Goal: Task Accomplishment & Management: Manage account settings

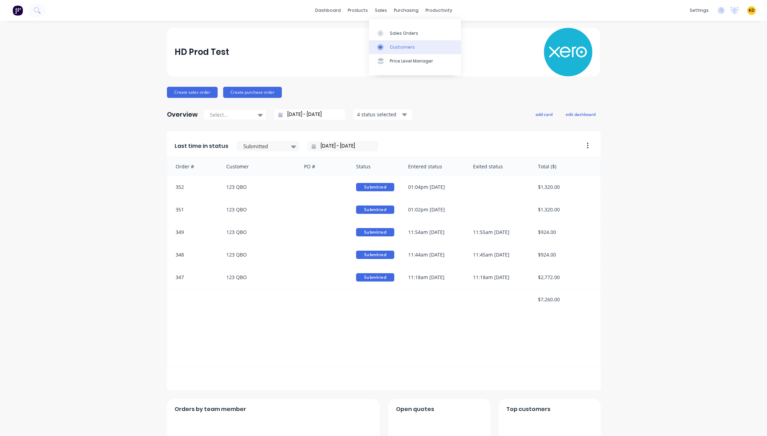
click at [396, 47] on div "Customers" at bounding box center [402, 47] width 25 height 6
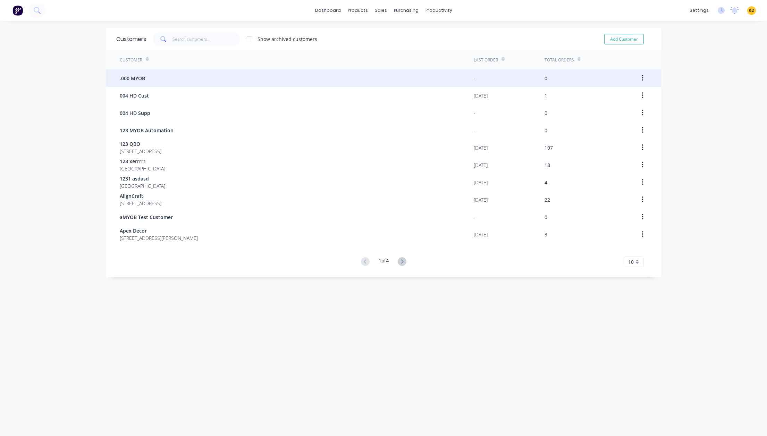
click at [160, 85] on div ".000 MYOB" at bounding box center [297, 77] width 354 height 17
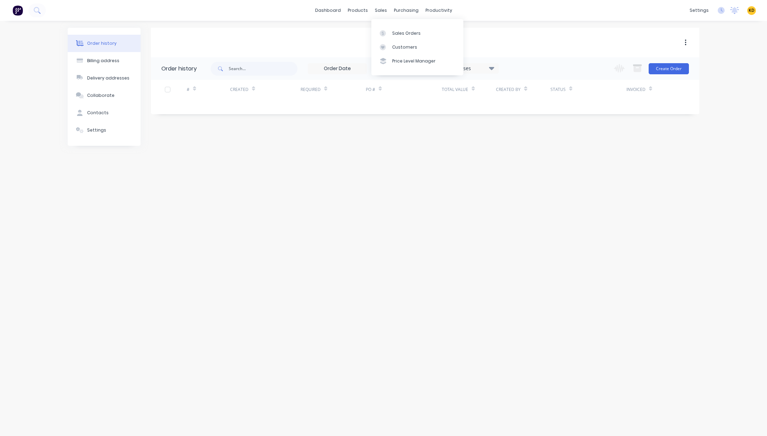
click at [465, 259] on div "Order history Billing address Delivery addresses Collaborate Contacts Settings …" at bounding box center [383, 228] width 767 height 415
drag, startPoint x: 398, startPoint y: 44, endPoint x: 462, endPoint y: 43, distance: 63.9
click at [460, 43] on div ".000 MYOB" at bounding box center [425, 43] width 548 height 8
copy div ".000 MYOB"
click at [103, 137] on button "Settings" at bounding box center [104, 129] width 73 height 17
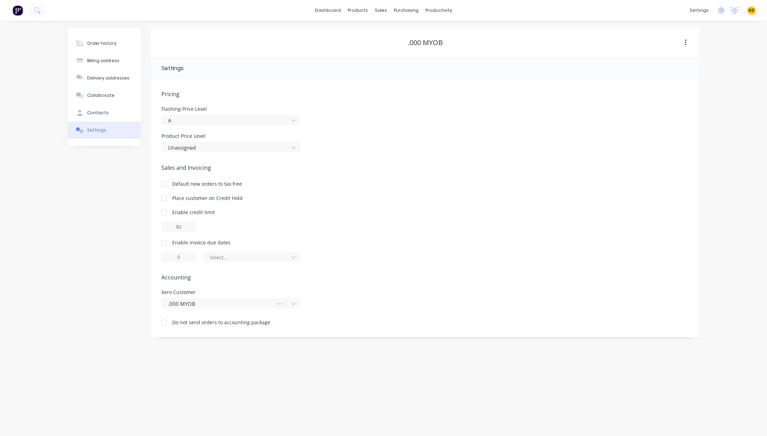
click at [465, 154] on div "Pricing Flashing Price Level A Product Price Level Unassigned Sales and Invoici…" at bounding box center [425, 213] width 528 height 247
click at [487, 359] on div "Order history Billing address Delivery addresses Collaborate Contacts Settings …" at bounding box center [383, 228] width 767 height 415
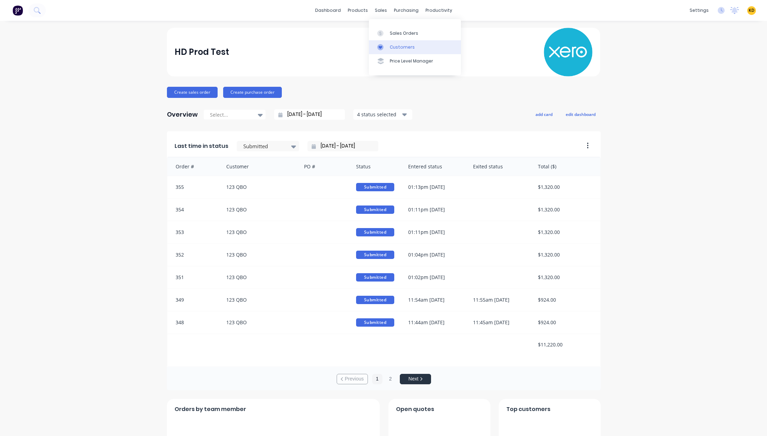
click at [399, 44] on div "Customers" at bounding box center [402, 47] width 25 height 6
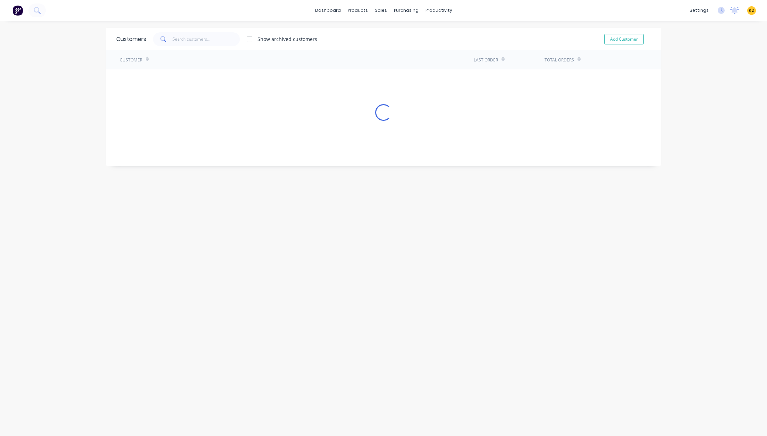
click at [696, 49] on div "dashboard products sales purchasing productivity dashboard products Product Cat…" at bounding box center [383, 218] width 767 height 436
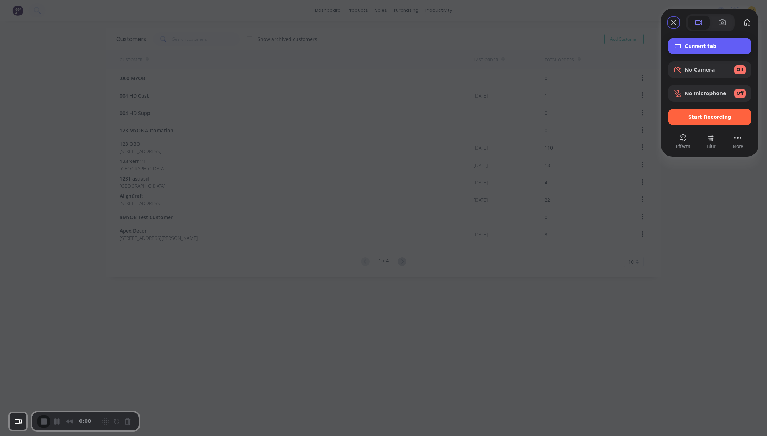
click at [706, 41] on div "Current tab" at bounding box center [709, 46] width 83 height 17
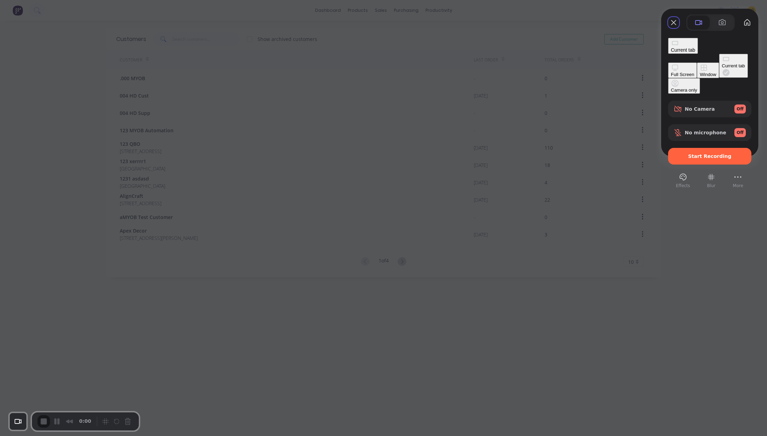
click at [700, 72] on div "Window" at bounding box center [708, 74] width 16 height 5
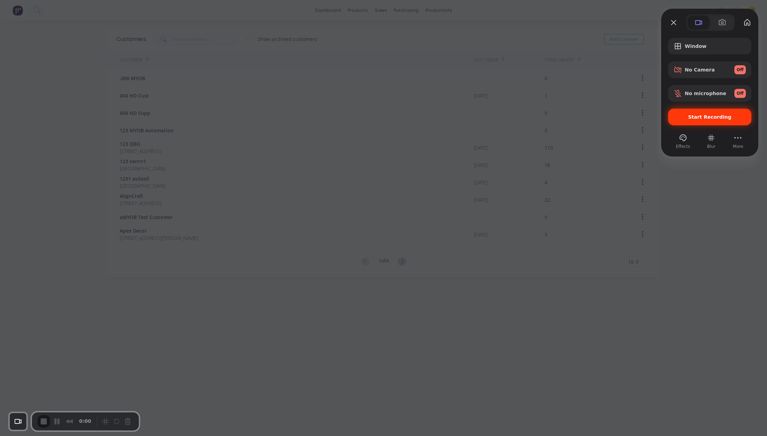
click at [702, 116] on span "Start Recording" at bounding box center [709, 117] width 43 height 6
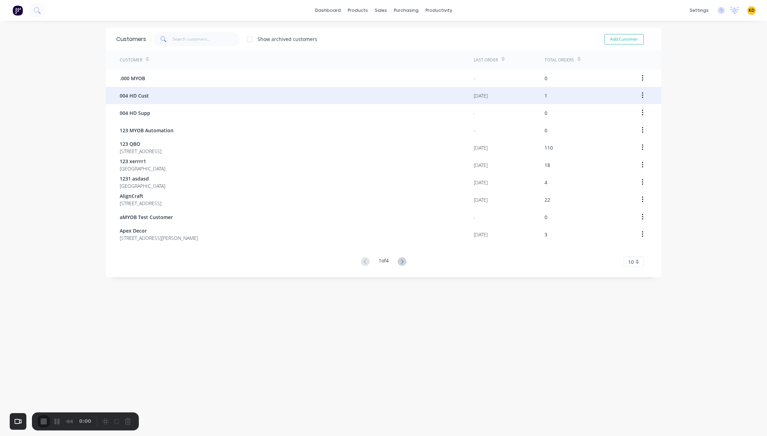
click at [181, 97] on div "004 HD Cust" at bounding box center [297, 95] width 354 height 17
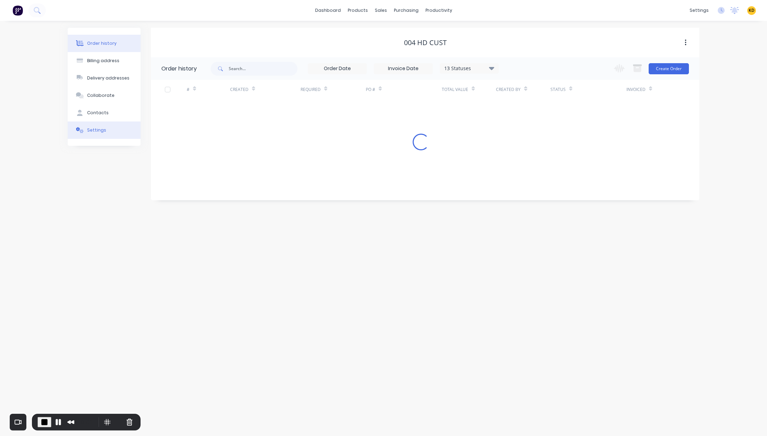
click at [96, 133] on div "Settings" at bounding box center [96, 130] width 19 height 6
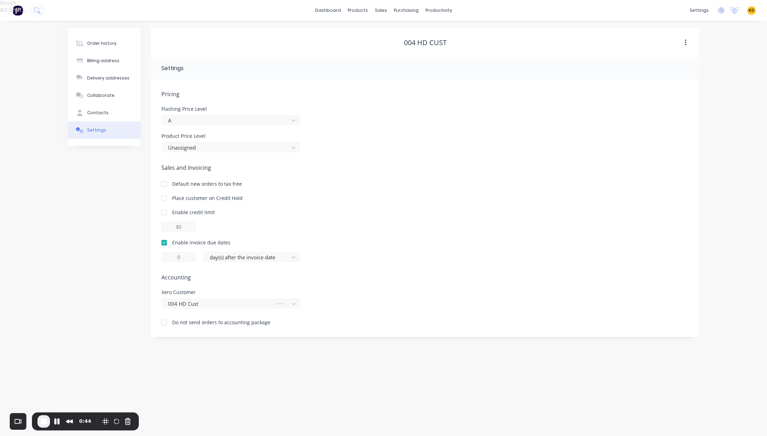
click at [46, 422] on span "End Recording" at bounding box center [44, 421] width 8 height 8
click at [460, 188] on div "Sales and Invoicing Default new orders to tax free Place customer on Credit Hol…" at bounding box center [425, 212] width 528 height 99
click at [465, 172] on div "Sales and Invoicing Default new orders to tax free Place customer on Credit Hol…" at bounding box center [425, 212] width 528 height 99
